Goal: Task Accomplishment & Management: Manage account settings

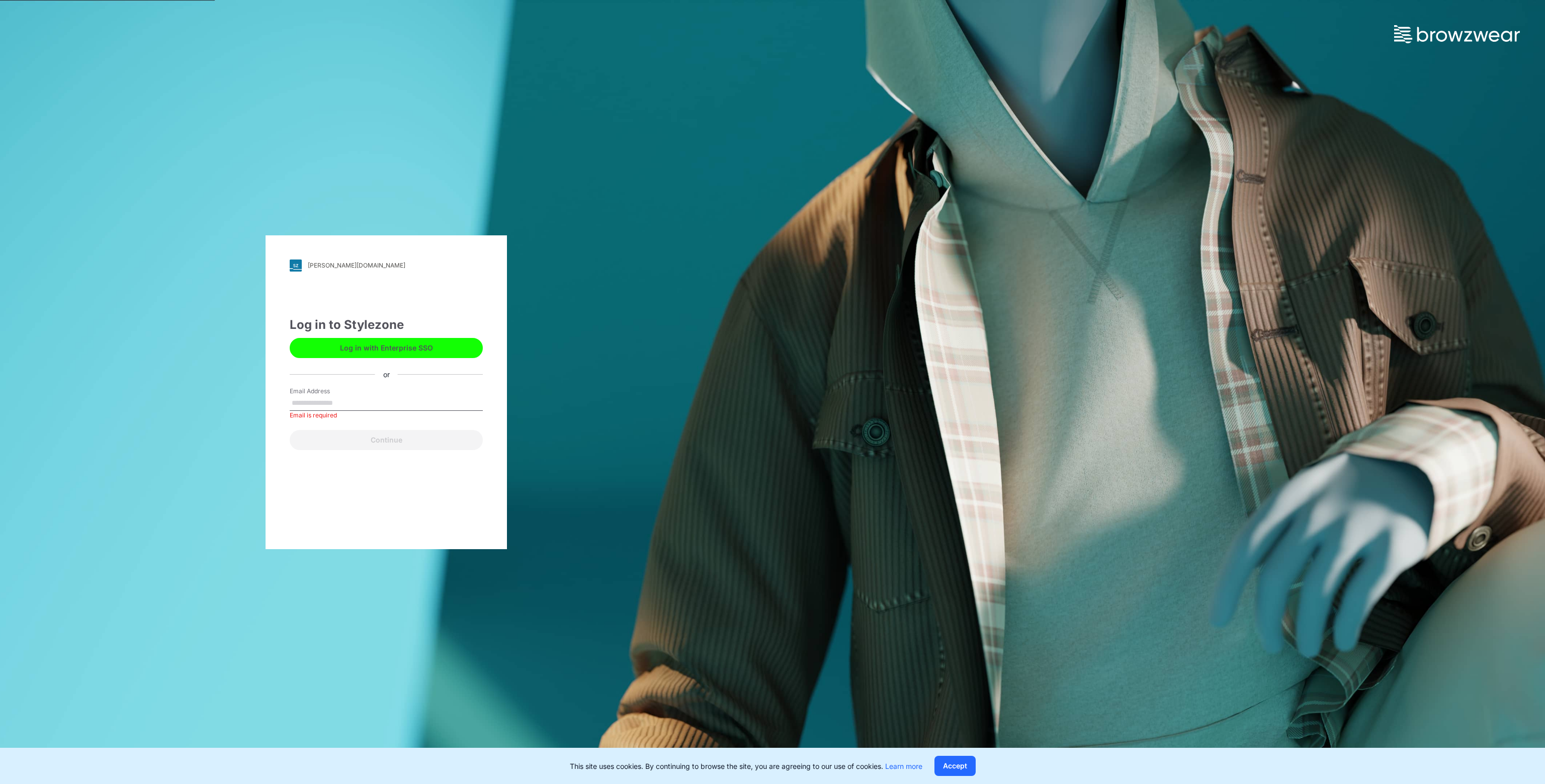
drag, startPoint x: 0, startPoint y: 0, endPoint x: 348, endPoint y: 407, distance: 535.5
click at [348, 407] on input "Email Address" at bounding box center [386, 403] width 193 height 15
click at [356, 393] on label "Email Address" at bounding box center [325, 391] width 70 height 9
click at [356, 396] on input "Email Address" at bounding box center [386, 403] width 193 height 15
click at [354, 400] on input "Email Address" at bounding box center [386, 403] width 193 height 15
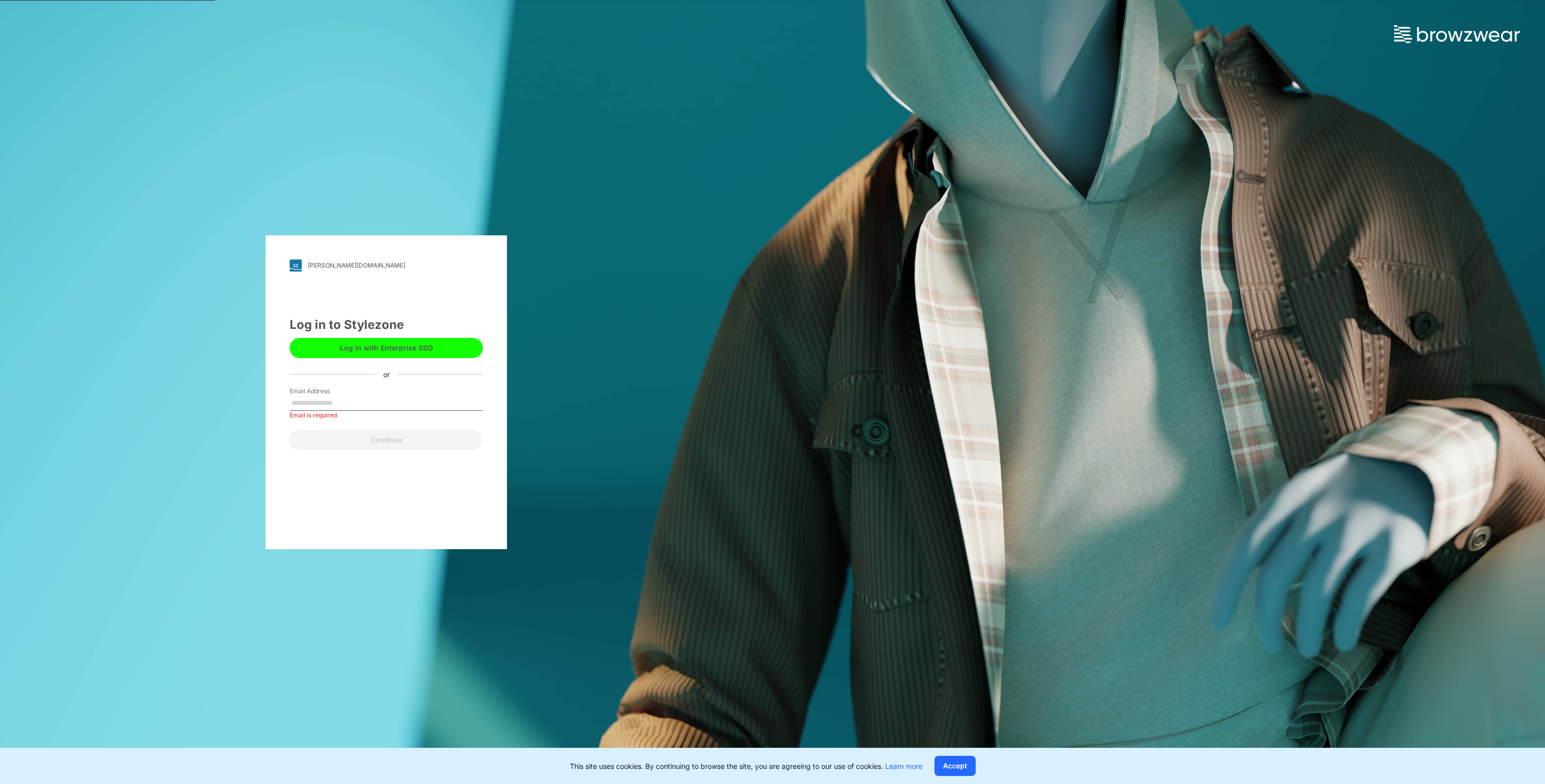
drag, startPoint x: 258, startPoint y: 423, endPoint x: 269, endPoint y: 420, distance: 11.4
click at [258, 423] on div "[PERSON_NAME][DOMAIN_NAME] Loading... Log in to Stylezone Log in with Enterpris…" at bounding box center [386, 392] width 772 height 784
click at [301, 396] on input "Email Address" at bounding box center [386, 403] width 193 height 15
click at [307, 423] on form "Email Address Email is required Continue" at bounding box center [386, 418] width 193 height 64
click at [307, 401] on input "Email Address" at bounding box center [386, 403] width 193 height 15
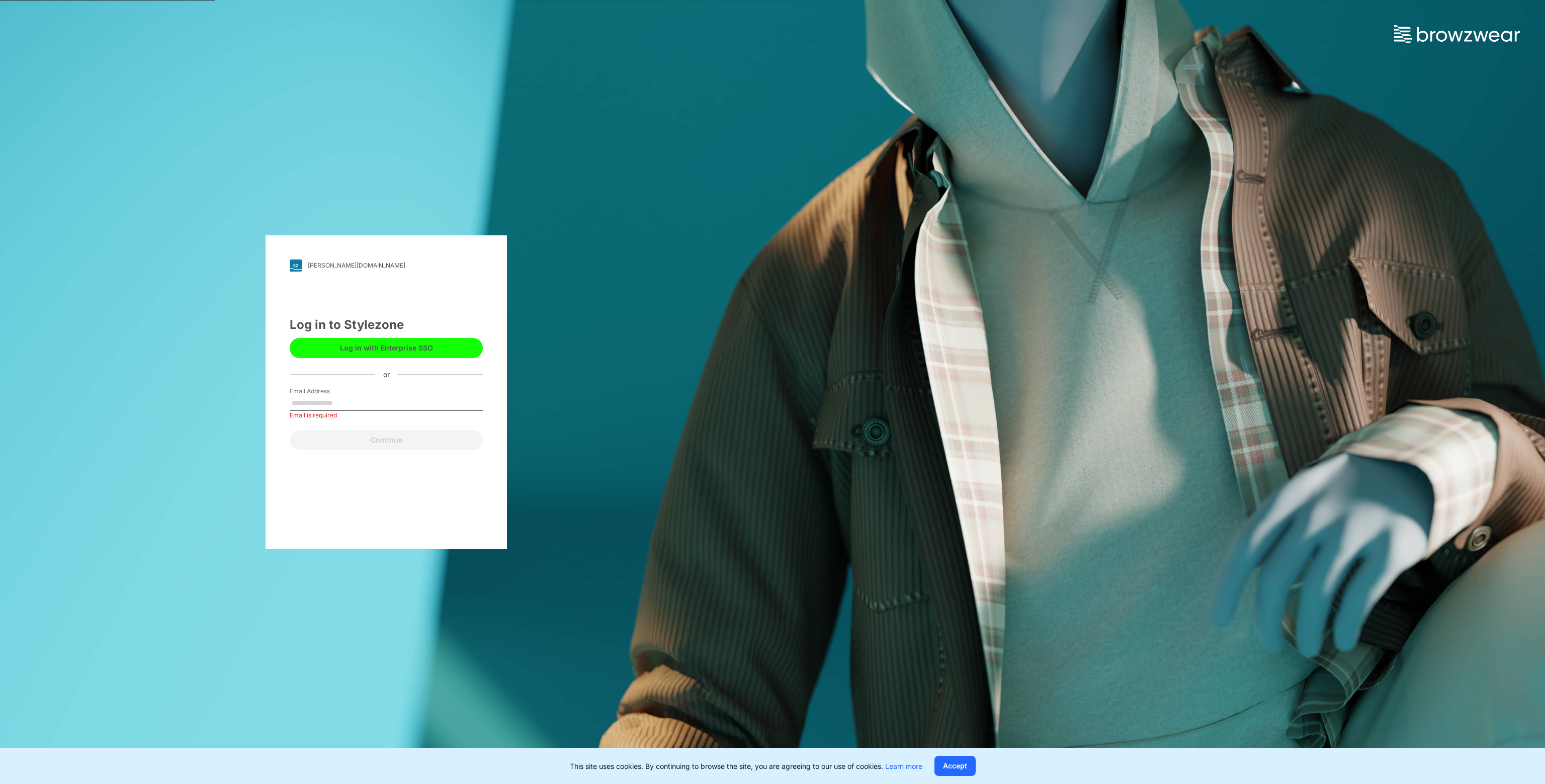
type input "**********"
click at [401, 445] on button "Continue" at bounding box center [386, 440] width 193 height 20
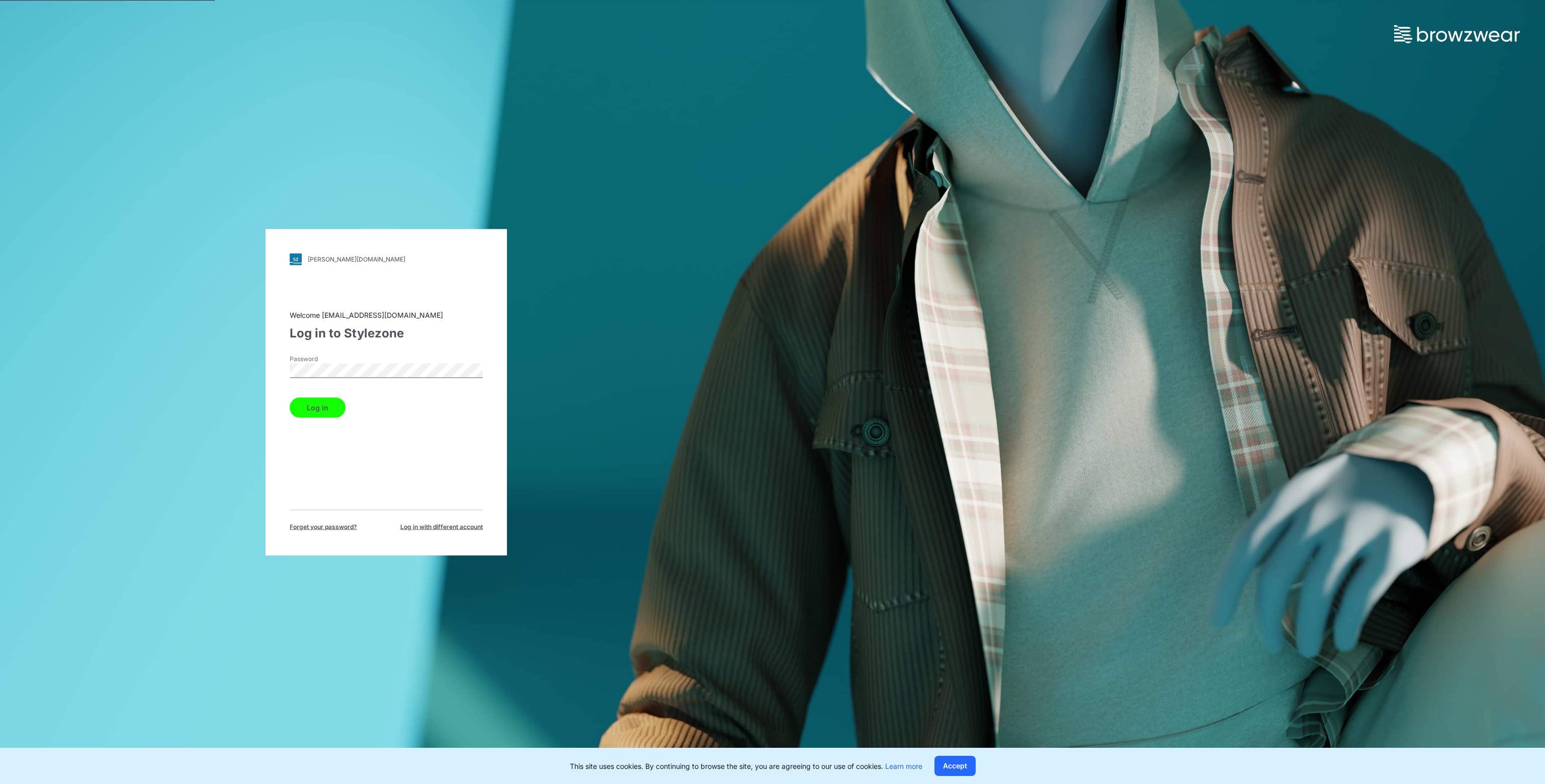
click at [551, 44] on div "[PERSON_NAME][DOMAIN_NAME] Loading... Welcome [EMAIL_ADDRESS][DOMAIN_NAME] Log …" at bounding box center [386, 392] width 772 height 784
click at [602, 68] on div "[PERSON_NAME][DOMAIN_NAME] Loading... Welcome [EMAIL_ADDRESS][DOMAIN_NAME] Log …" at bounding box center [386, 392] width 772 height 784
